Goal: Communication & Community: Answer question/provide support

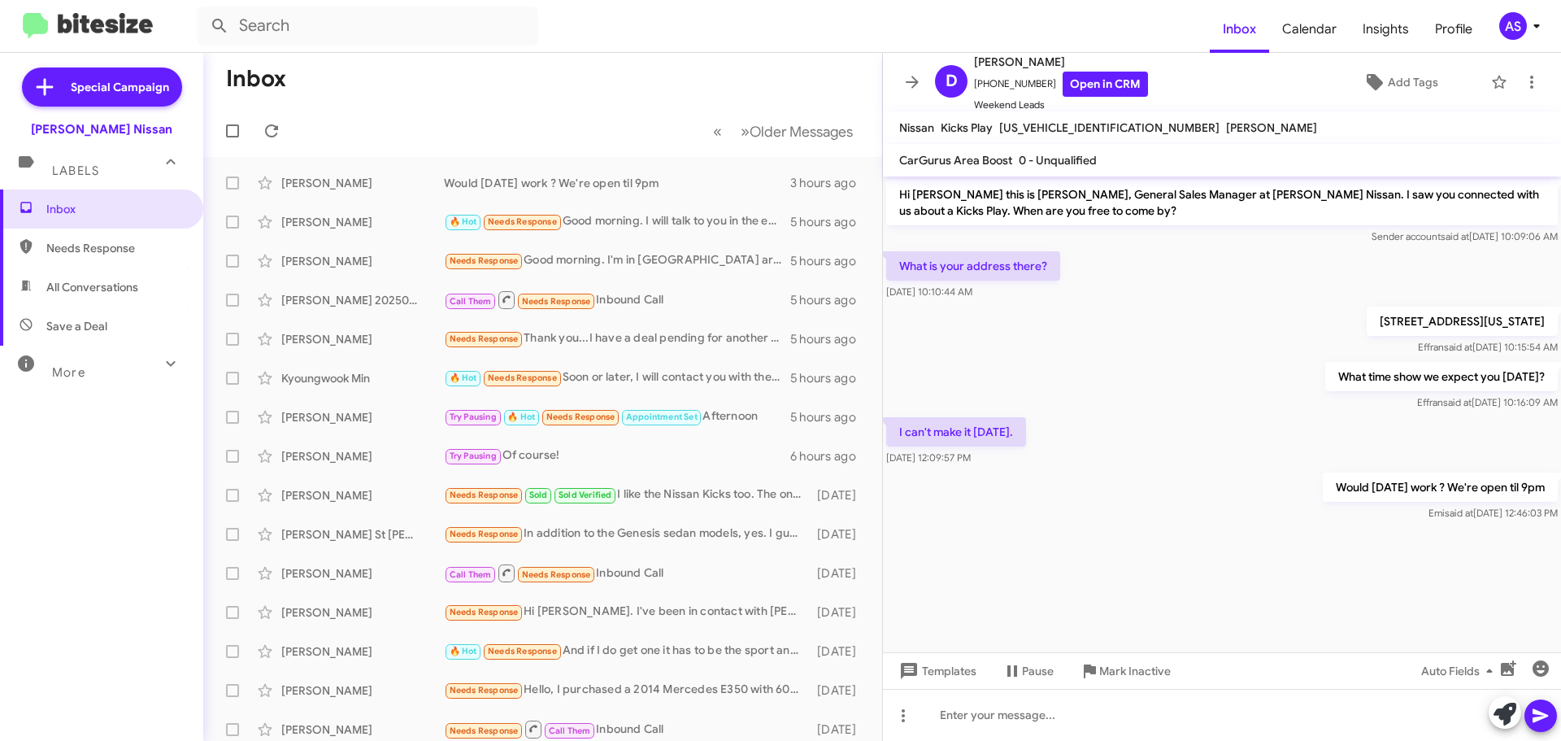
click at [980, 527] on div at bounding box center [1222, 537] width 678 height 24
click at [980, 535] on div at bounding box center [1222, 537] width 678 height 24
click at [117, 486] on div "Inbox Needs Response All Conversations Save a Deal More Important 🔥 Hot Appoint…" at bounding box center [101, 411] width 203 height 445
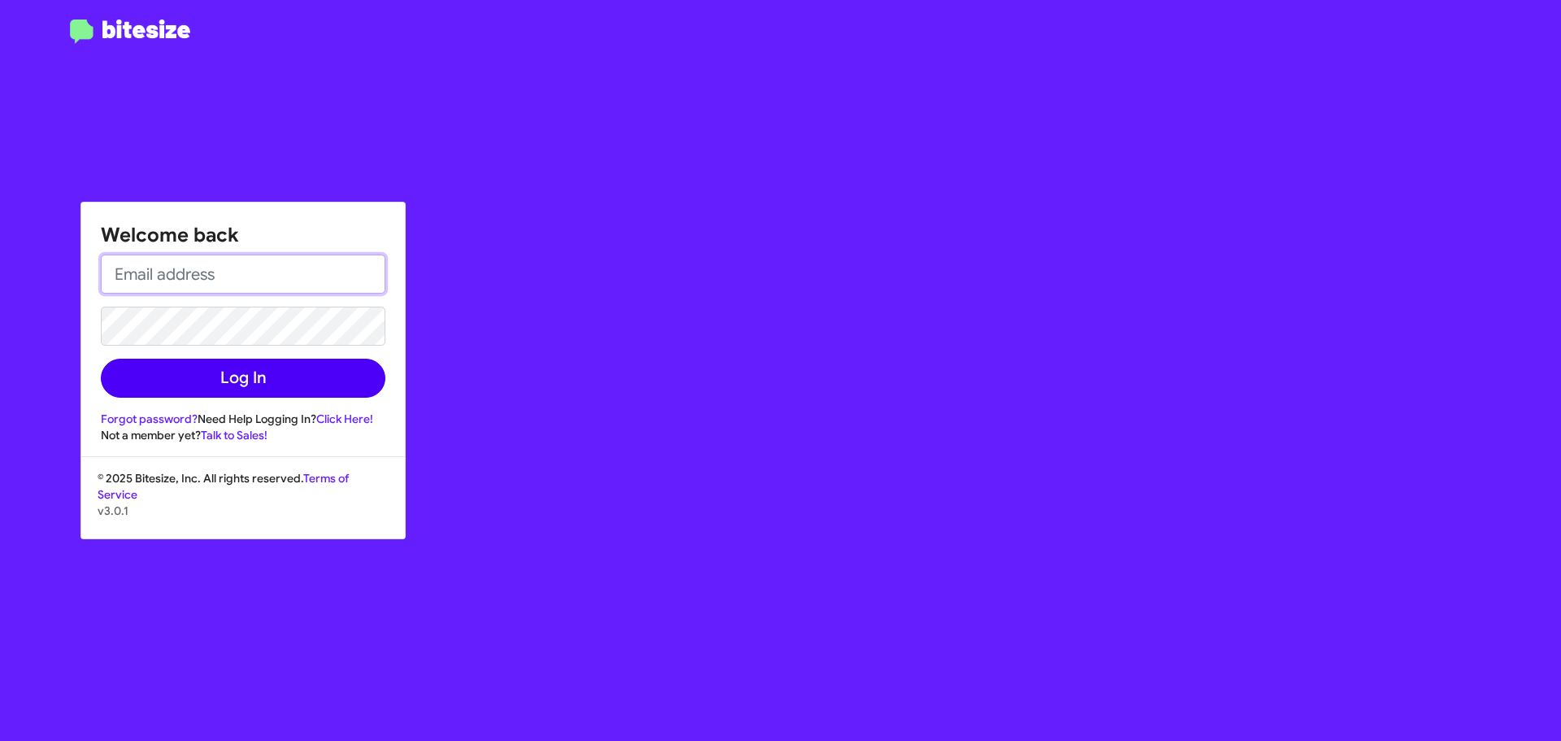
type input "asanchez@bakernissan.com"
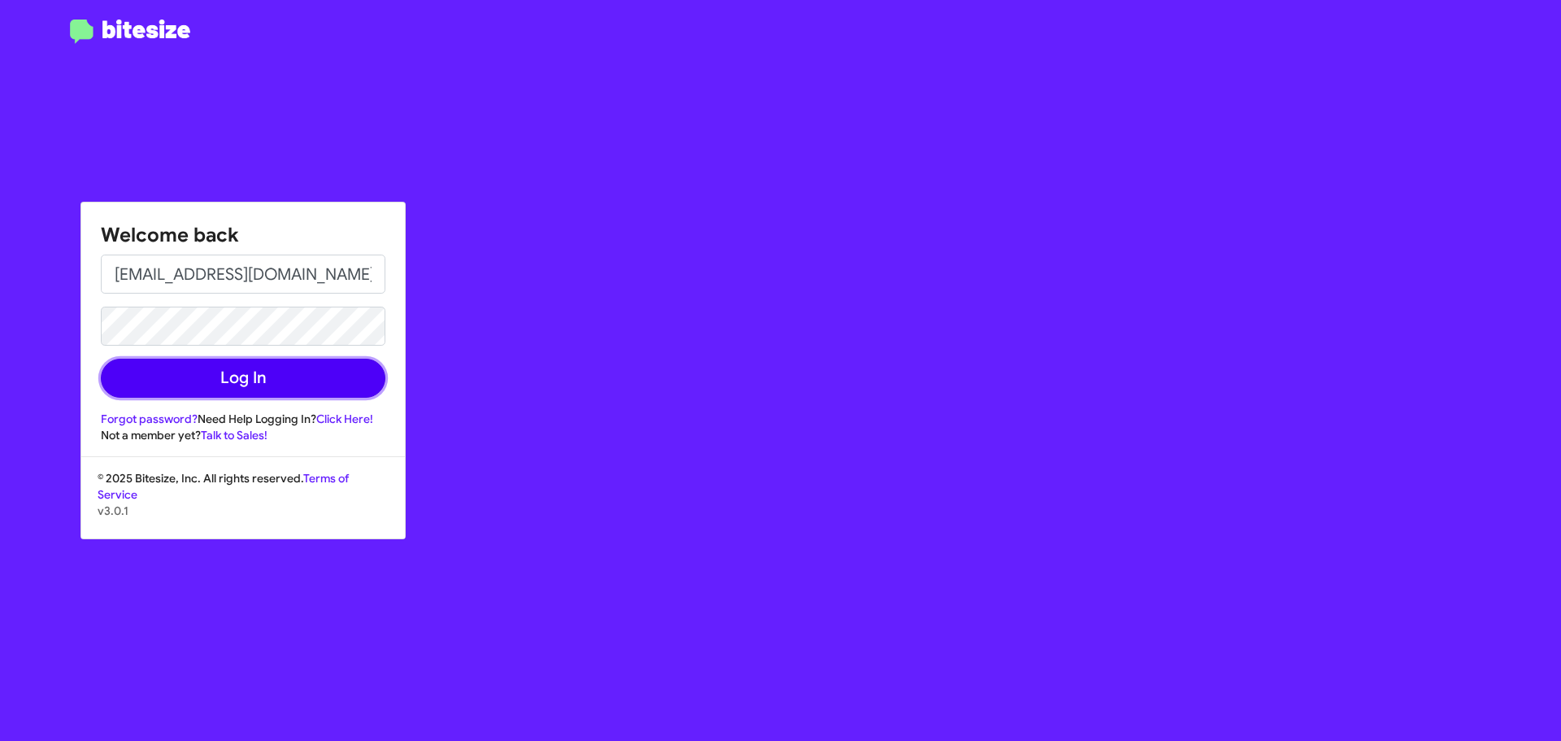
click at [310, 365] on button "Log In" at bounding box center [243, 378] width 285 height 39
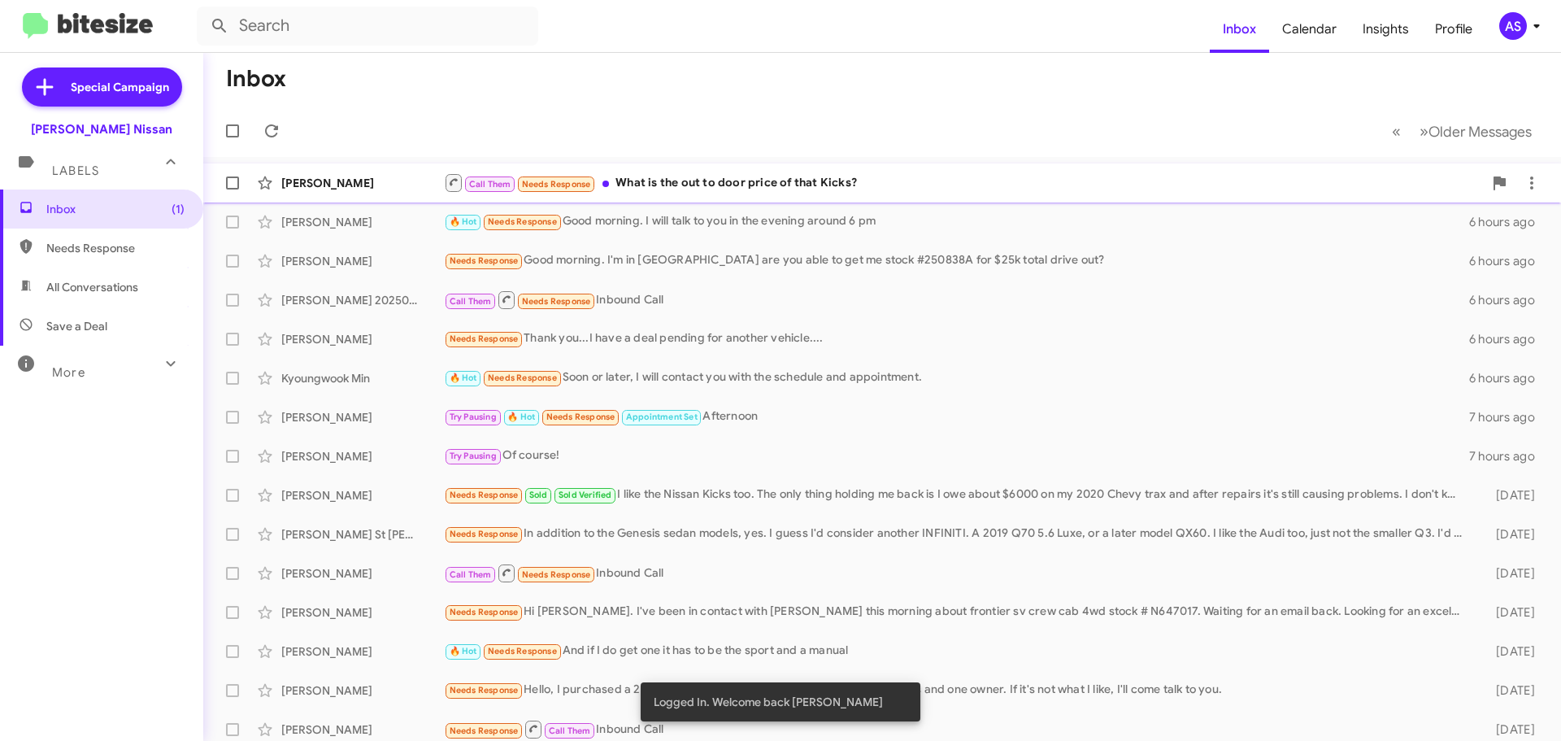
click at [634, 186] on div "Call Them Needs Response What is the out to door price of that Kicks?" at bounding box center [963, 182] width 1039 height 20
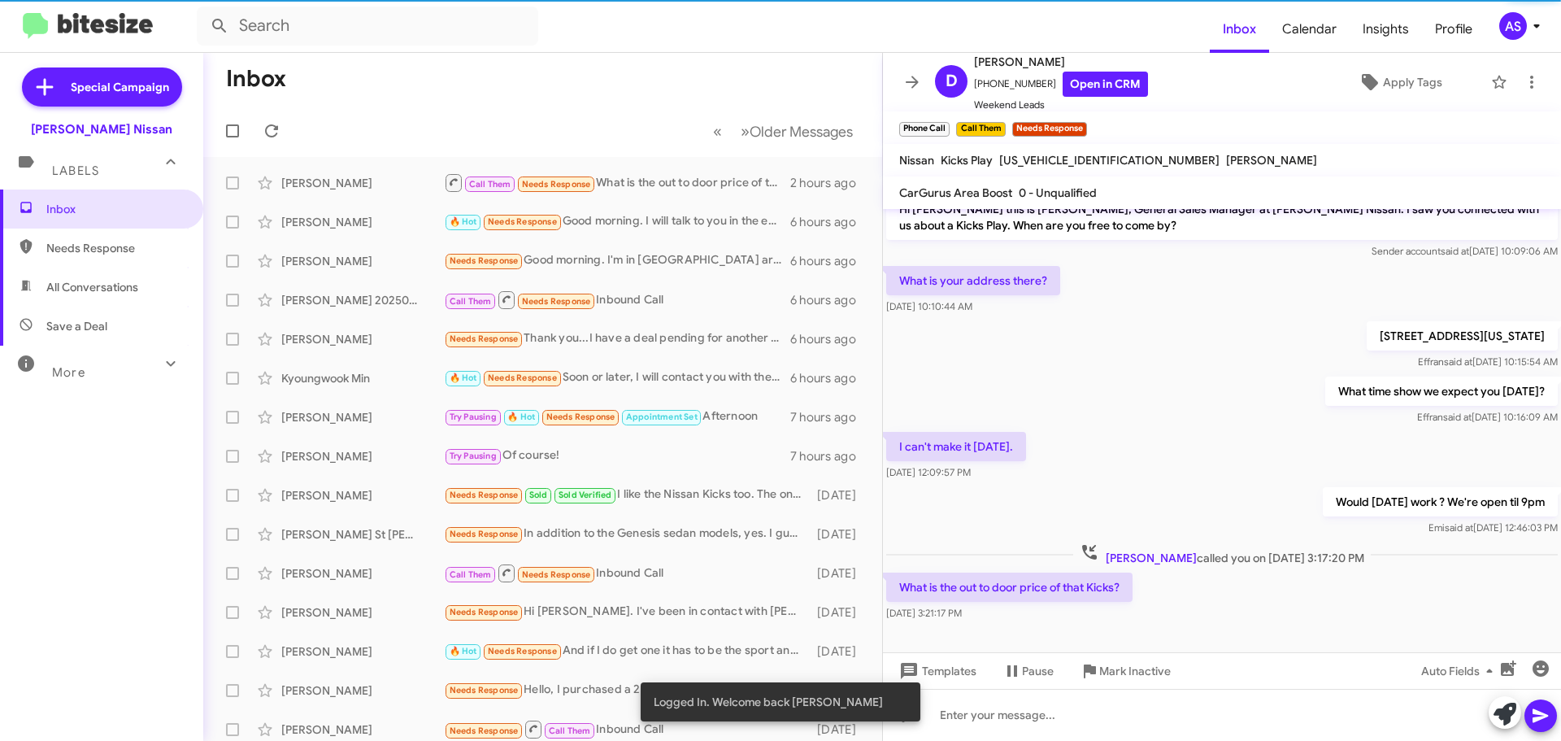
scroll to position [23, 0]
